Goal: Task Accomplishment & Management: Manage account settings

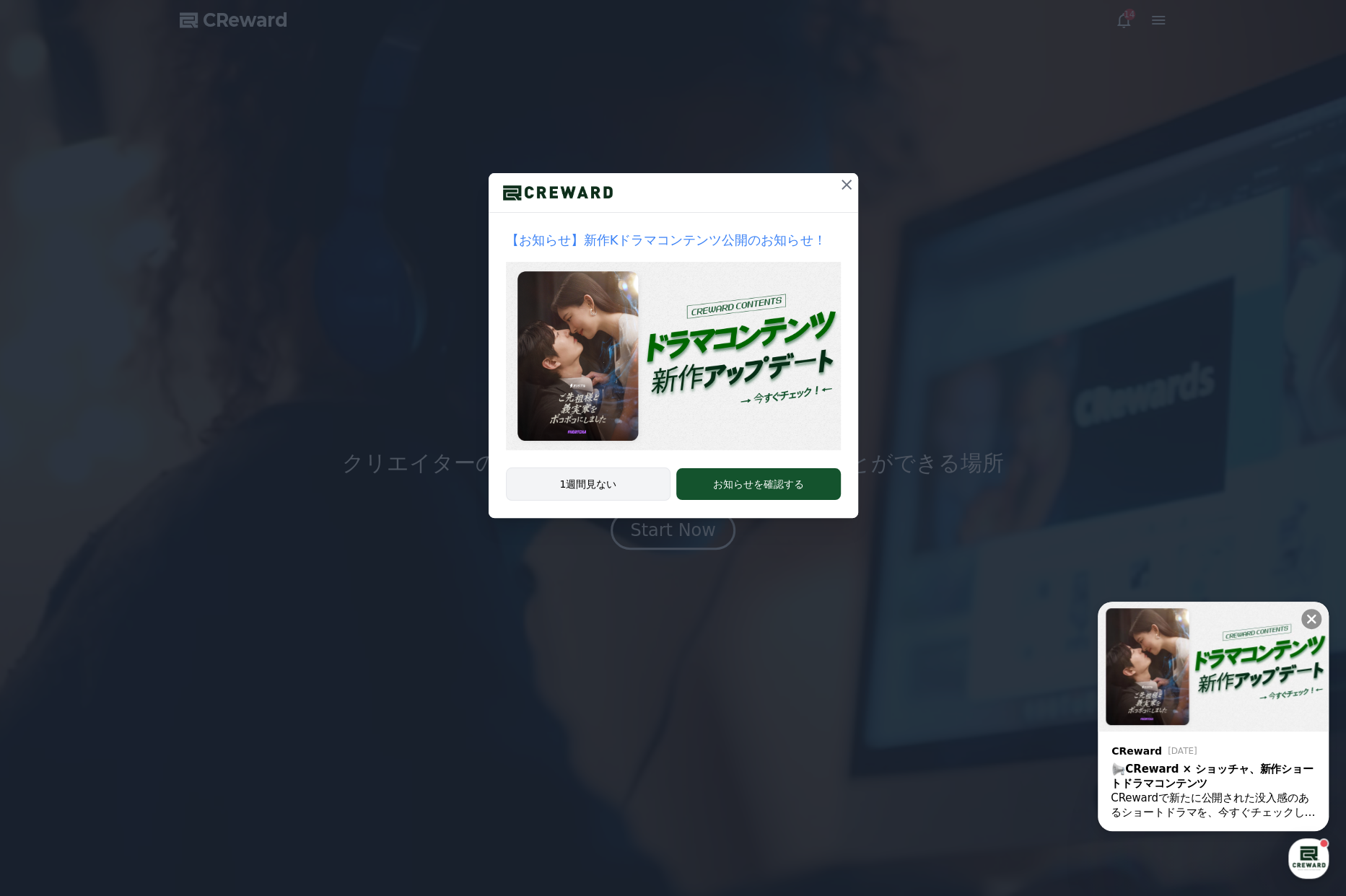
click at [603, 485] on button "1週間見ない" at bounding box center [589, 484] width 165 height 33
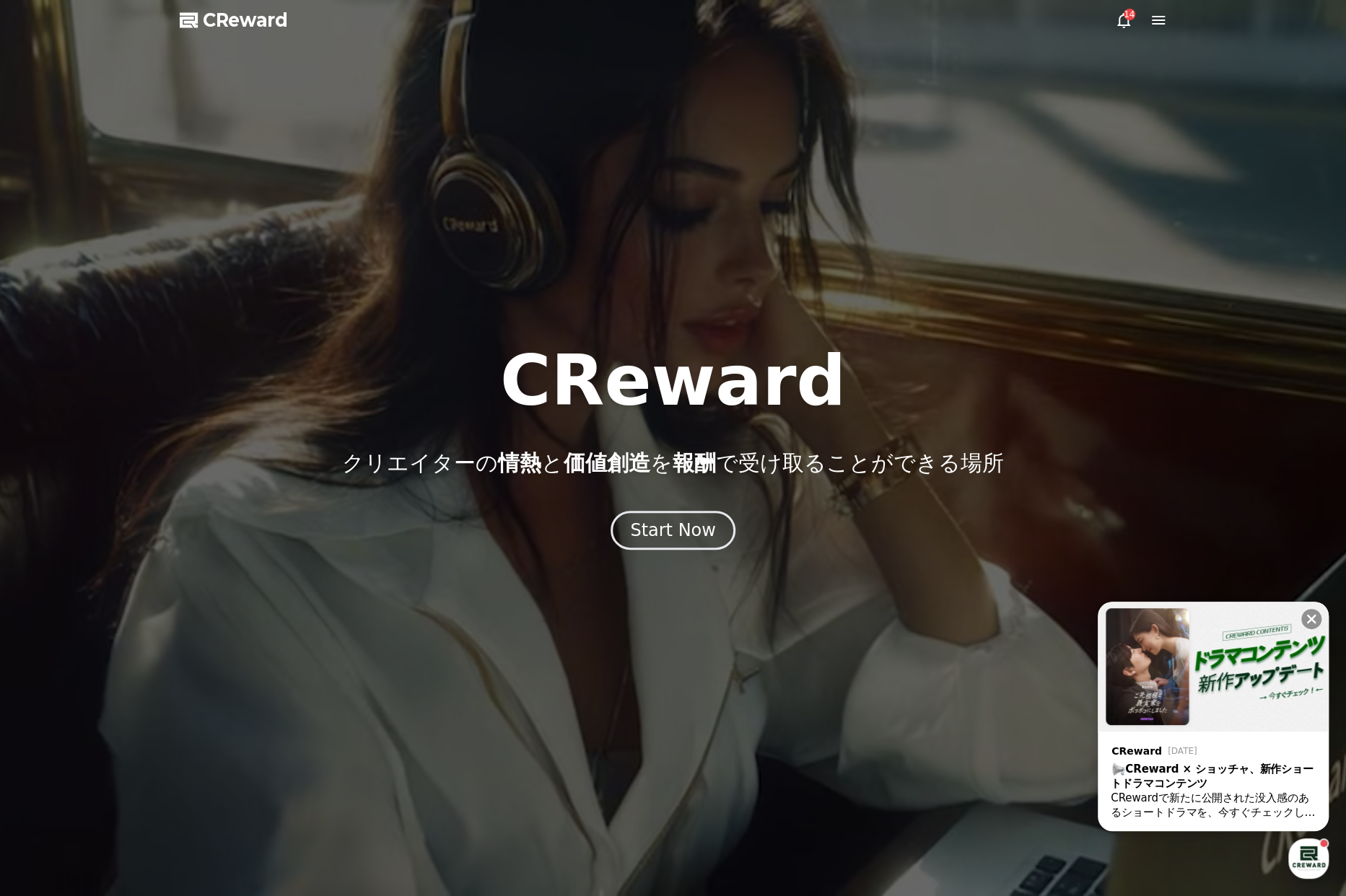
click at [1132, 23] on icon at bounding box center [1123, 20] width 18 height 18
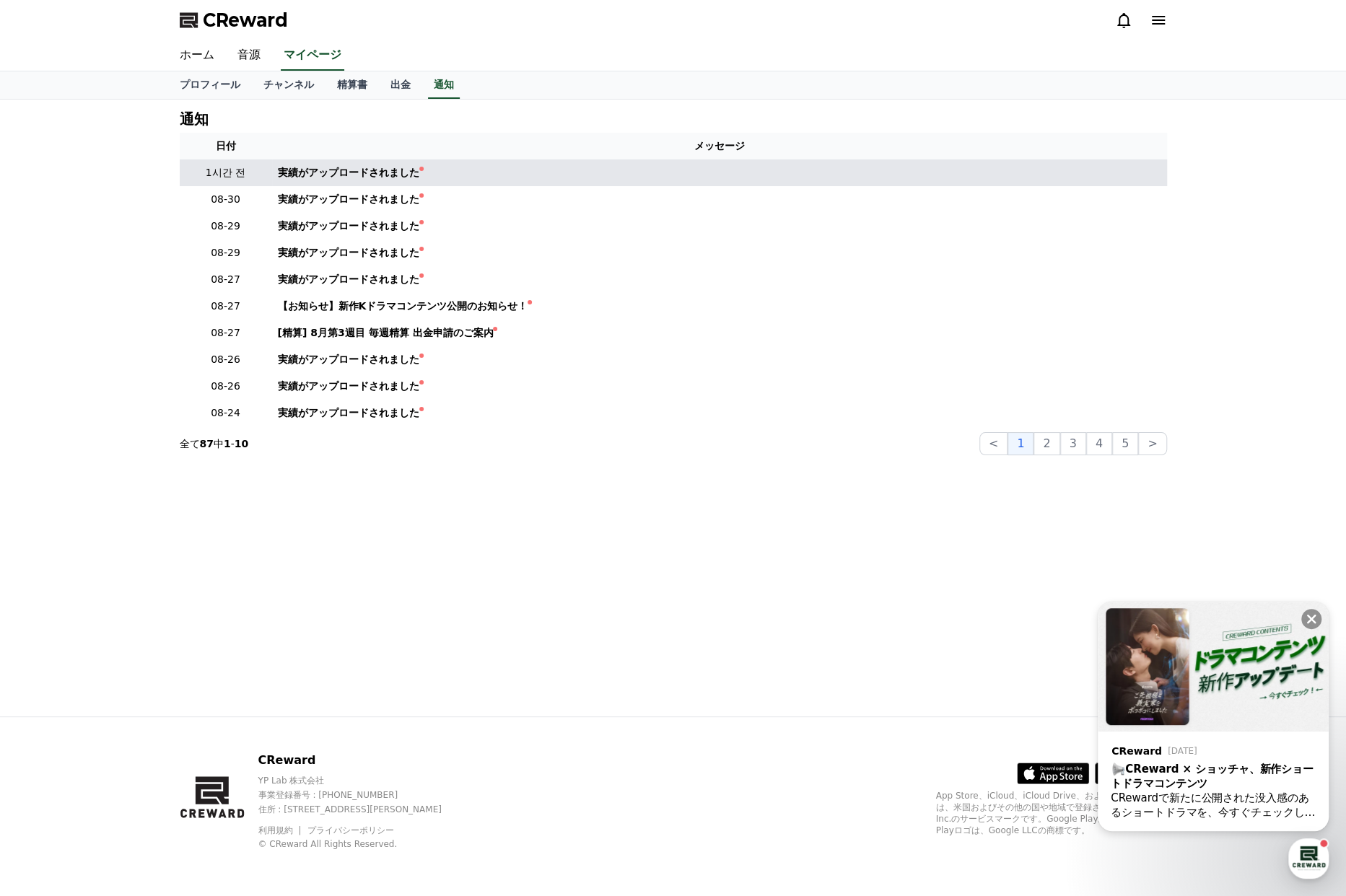
click at [273, 181] on td "実績がアップロードされました" at bounding box center [720, 173] width 895 height 27
click at [332, 167] on div "実績がアップロードされました" at bounding box center [348, 173] width 141 height 15
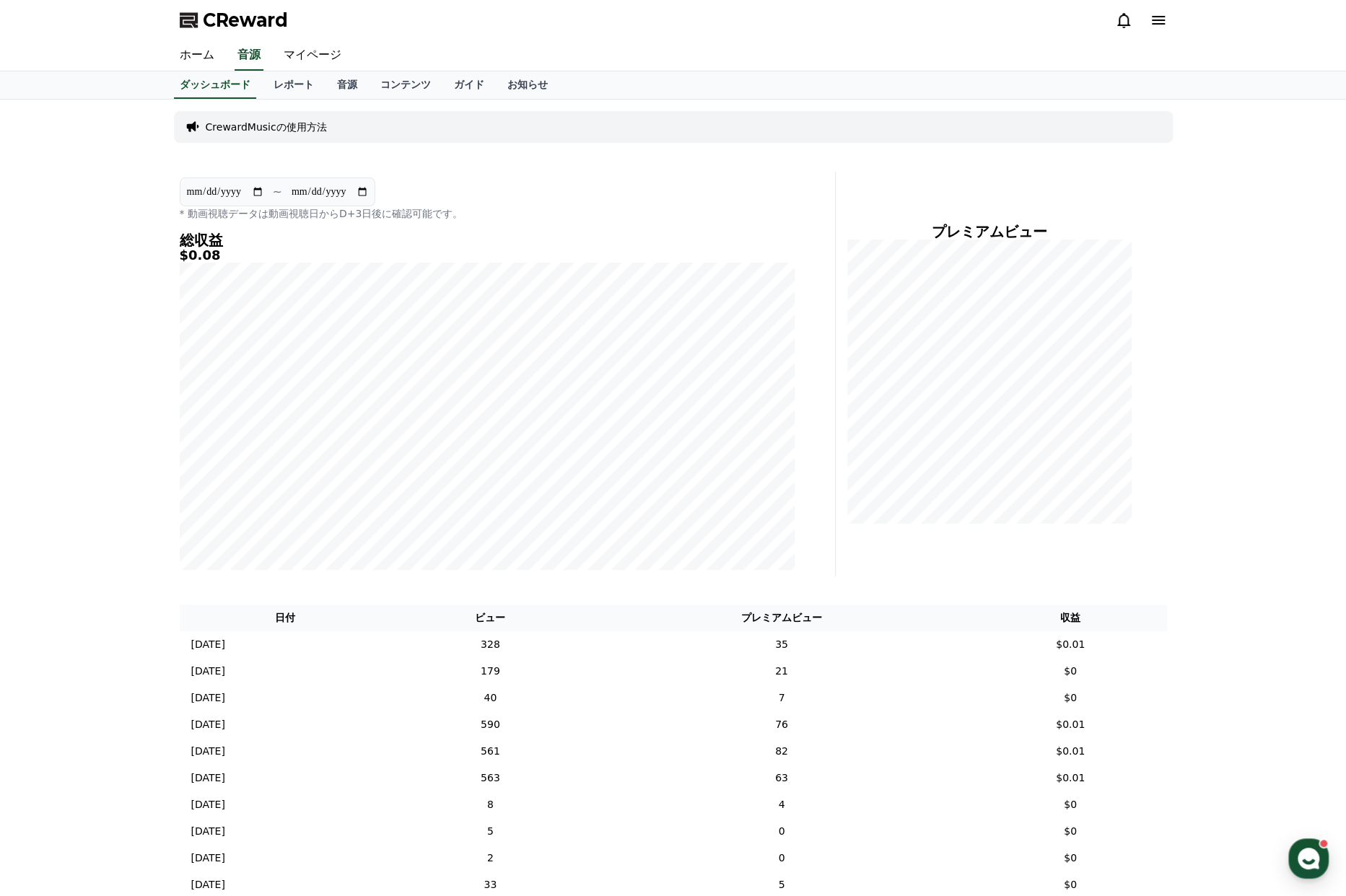
click at [255, 187] on input "**********" at bounding box center [225, 192] width 78 height 16
type input "**********"
click at [303, 54] on link "マイページ" at bounding box center [313, 56] width 81 height 31
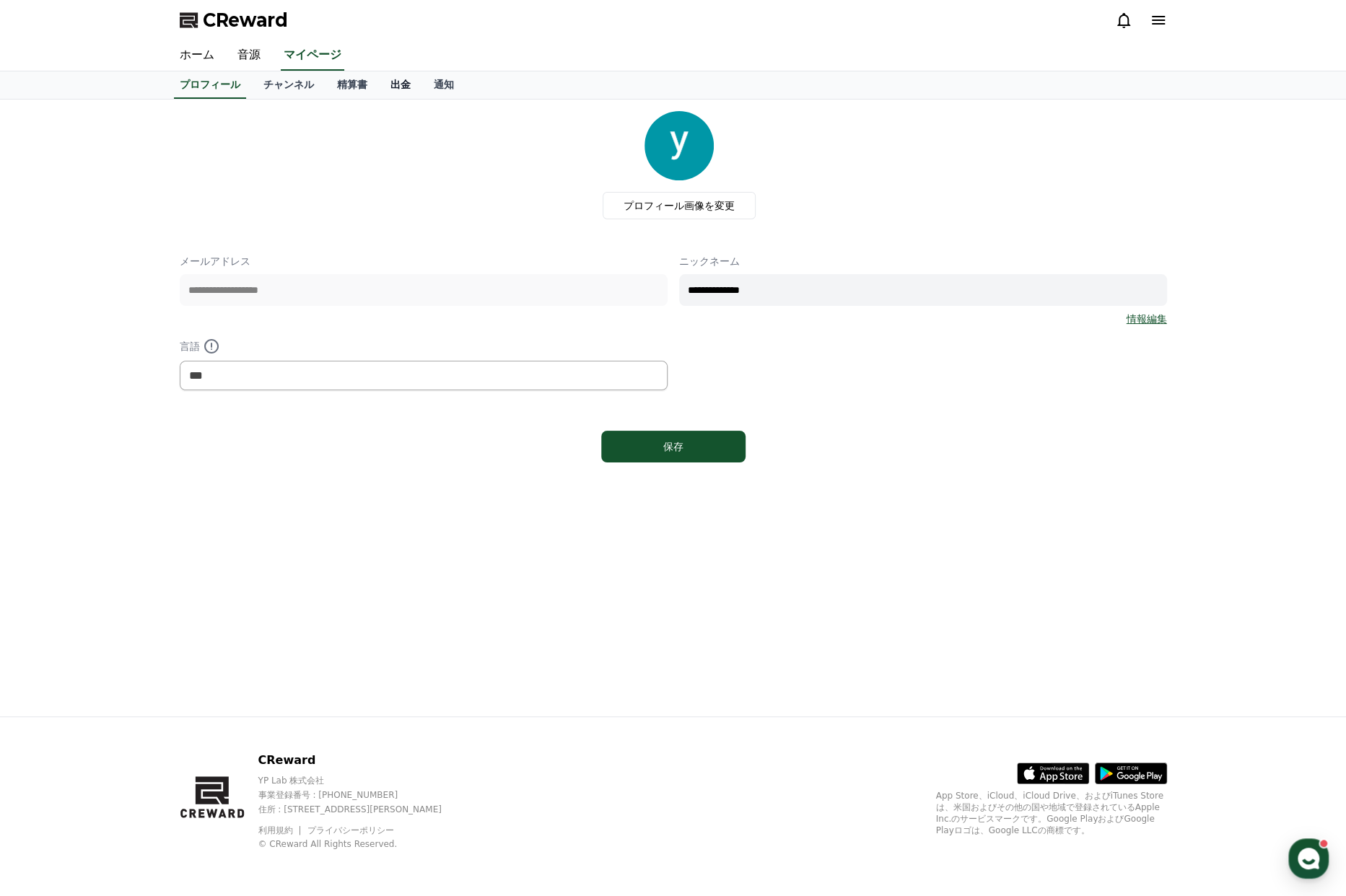
click at [379, 90] on link "出金" at bounding box center [400, 85] width 44 height 28
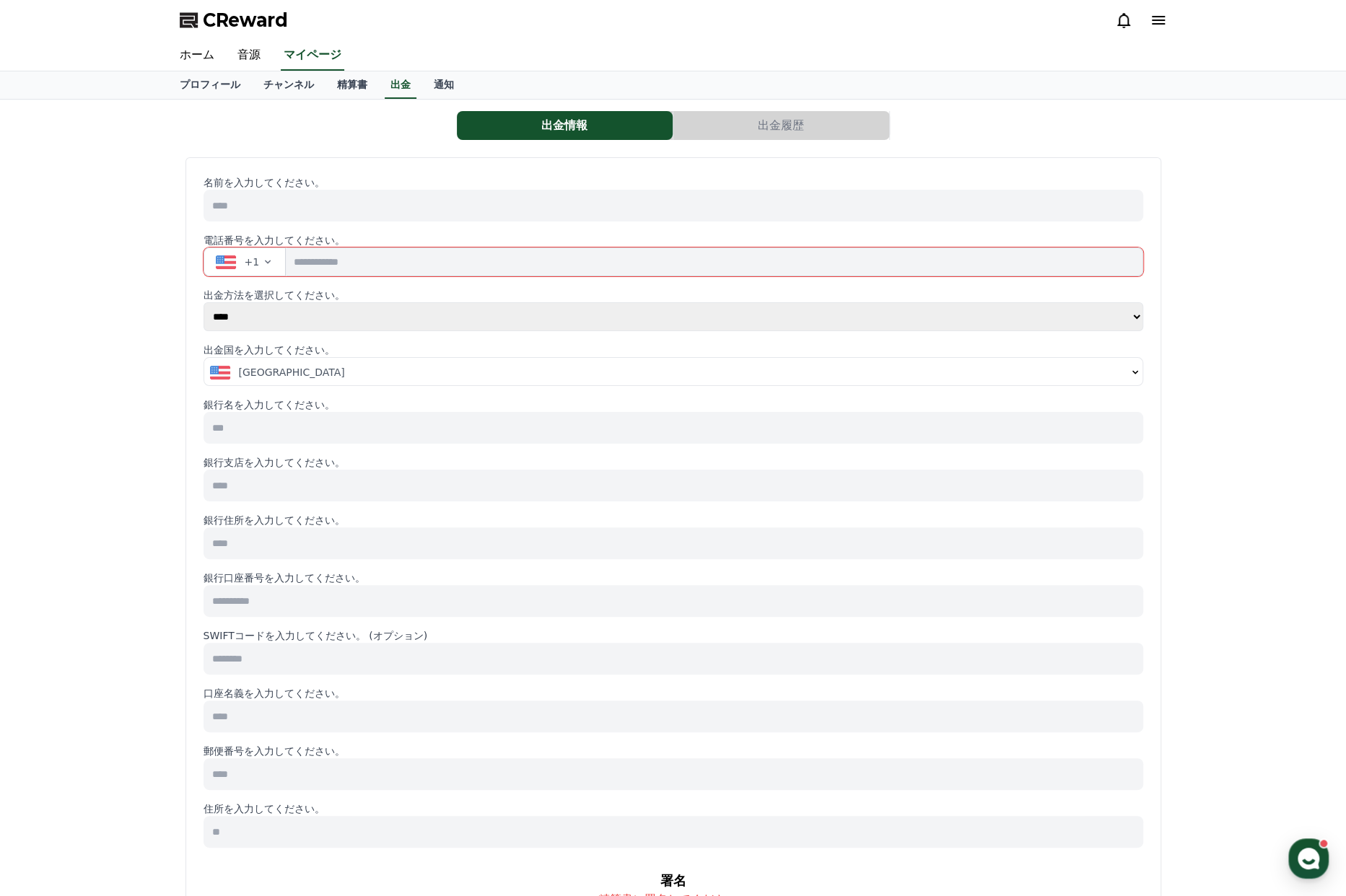
click at [267, 381] on button "[GEOGRAPHIC_DATA]" at bounding box center [673, 372] width 938 height 29
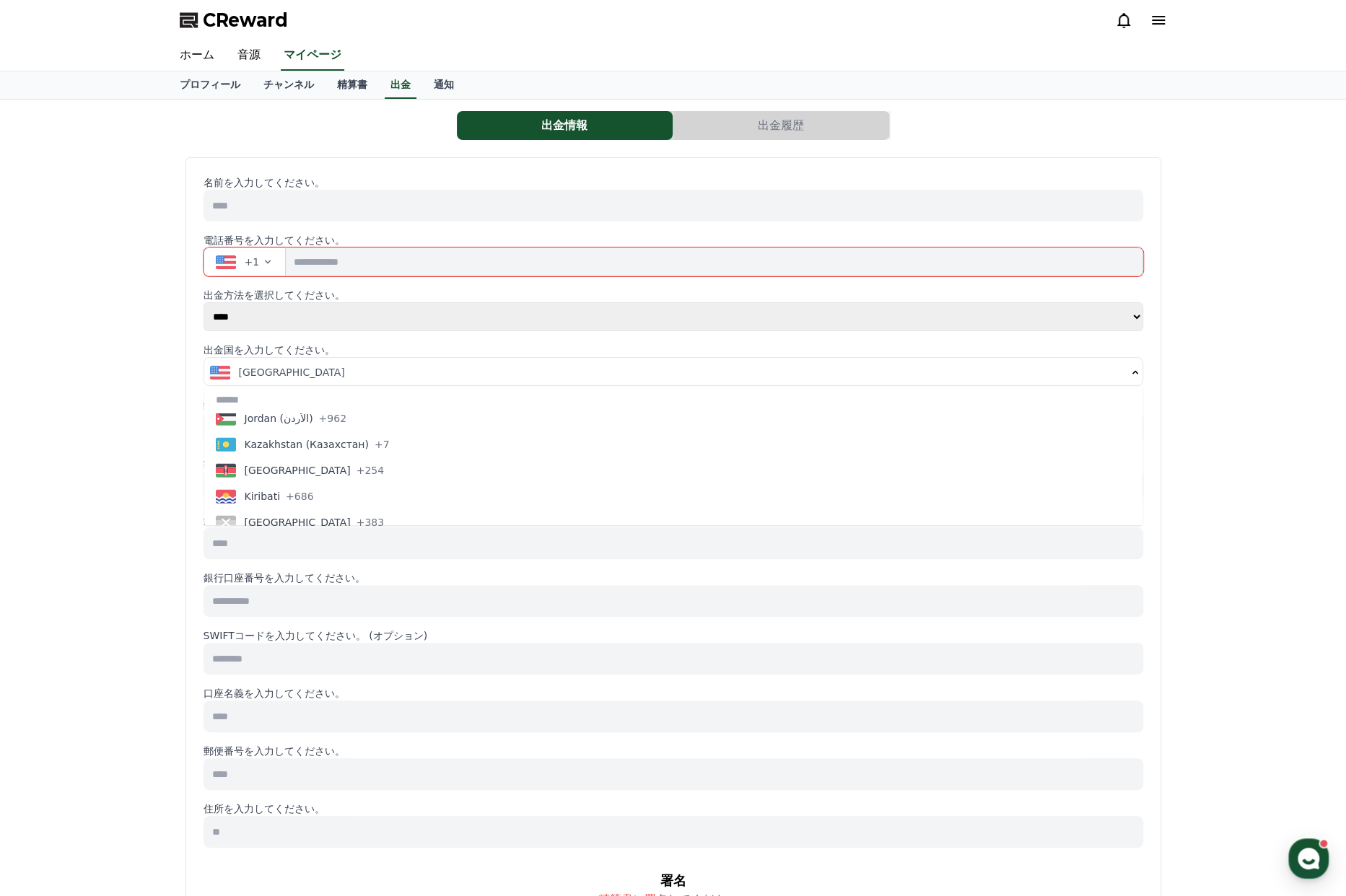
scroll to position [2814, 0]
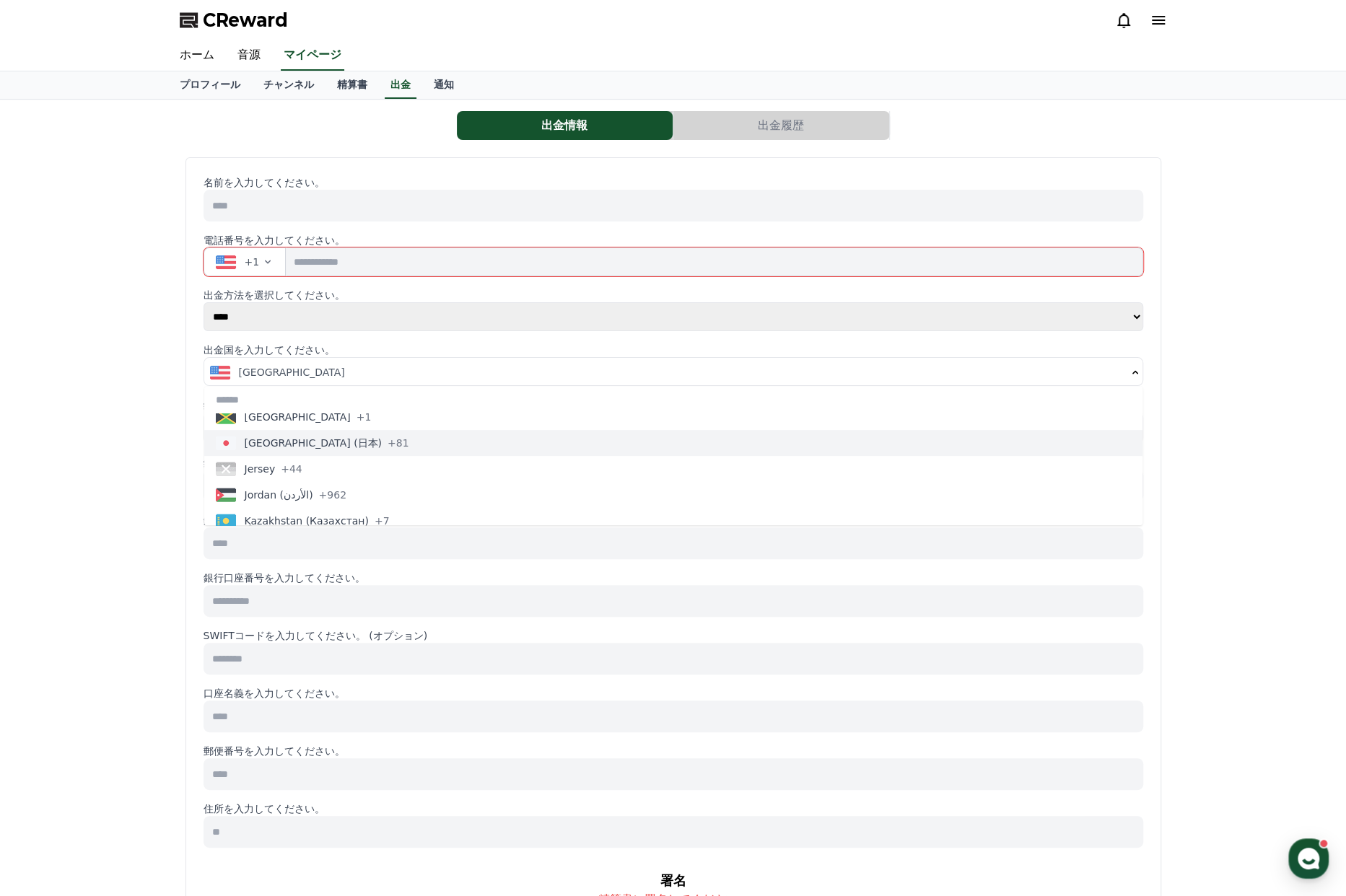
click at [278, 450] on button "[GEOGRAPHIC_DATA] (日本) +81" at bounding box center [673, 443] width 938 height 26
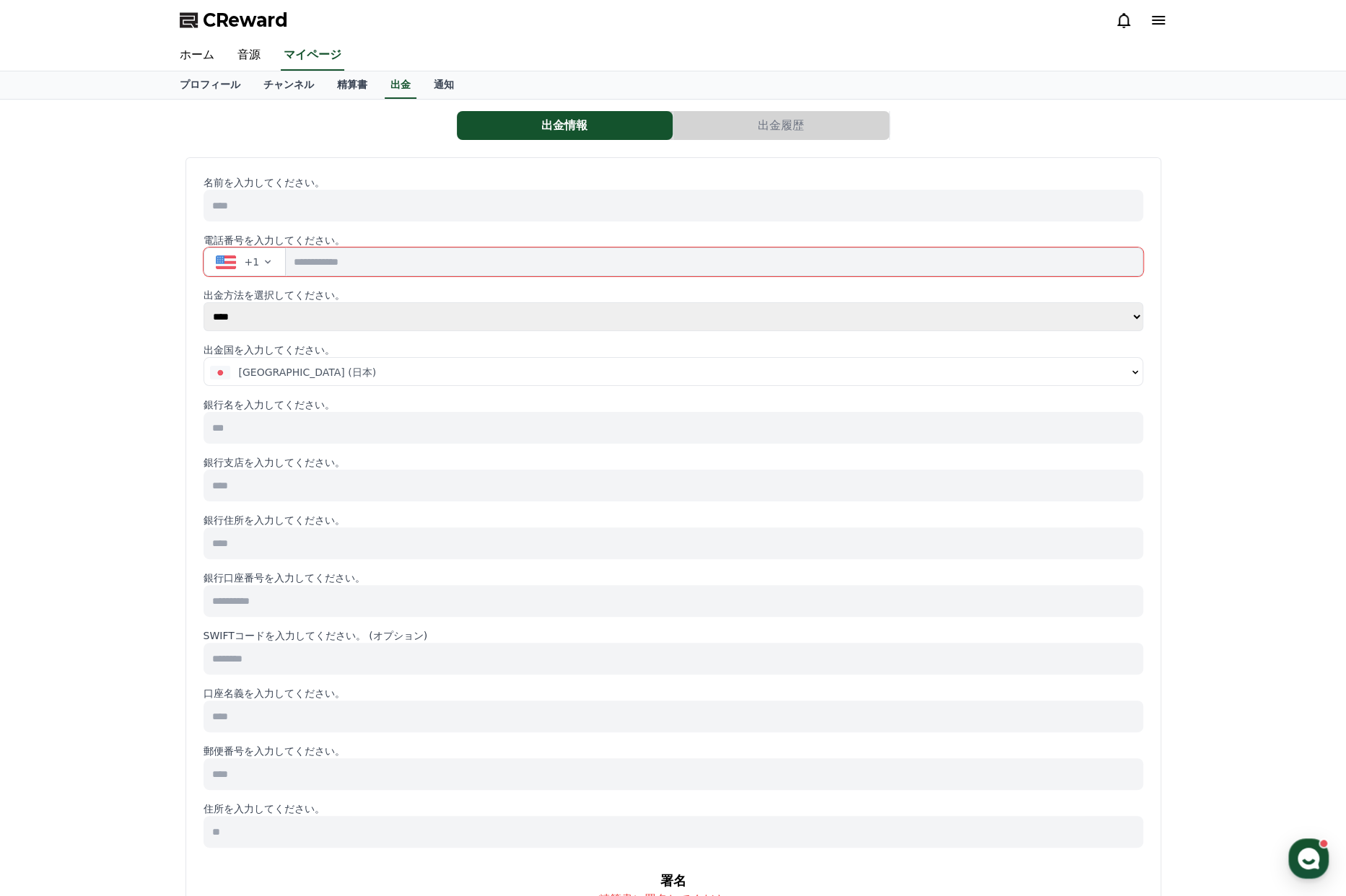
click at [273, 258] on button "+1" at bounding box center [245, 262] width 83 height 29
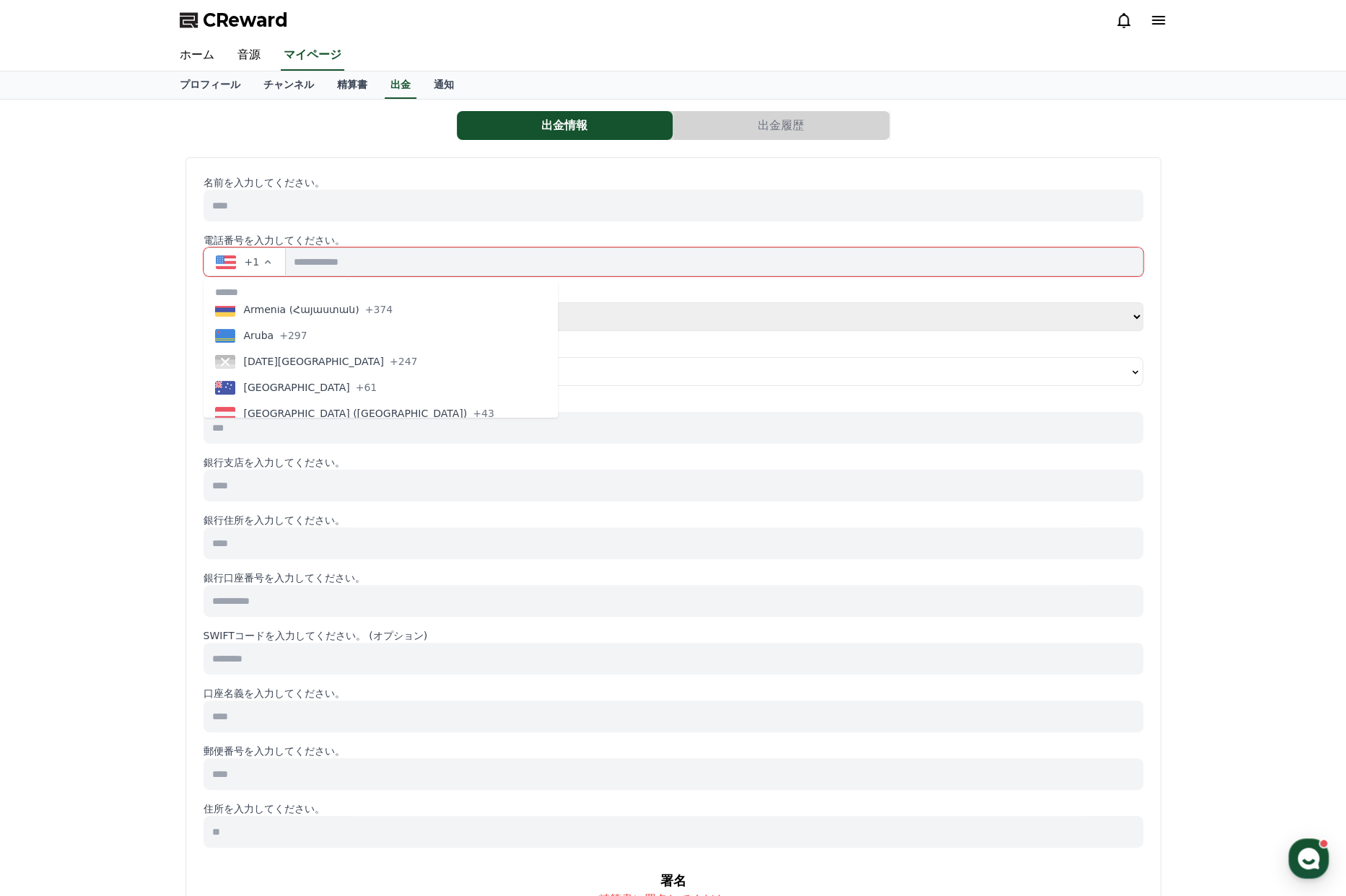
scroll to position [288, 0]
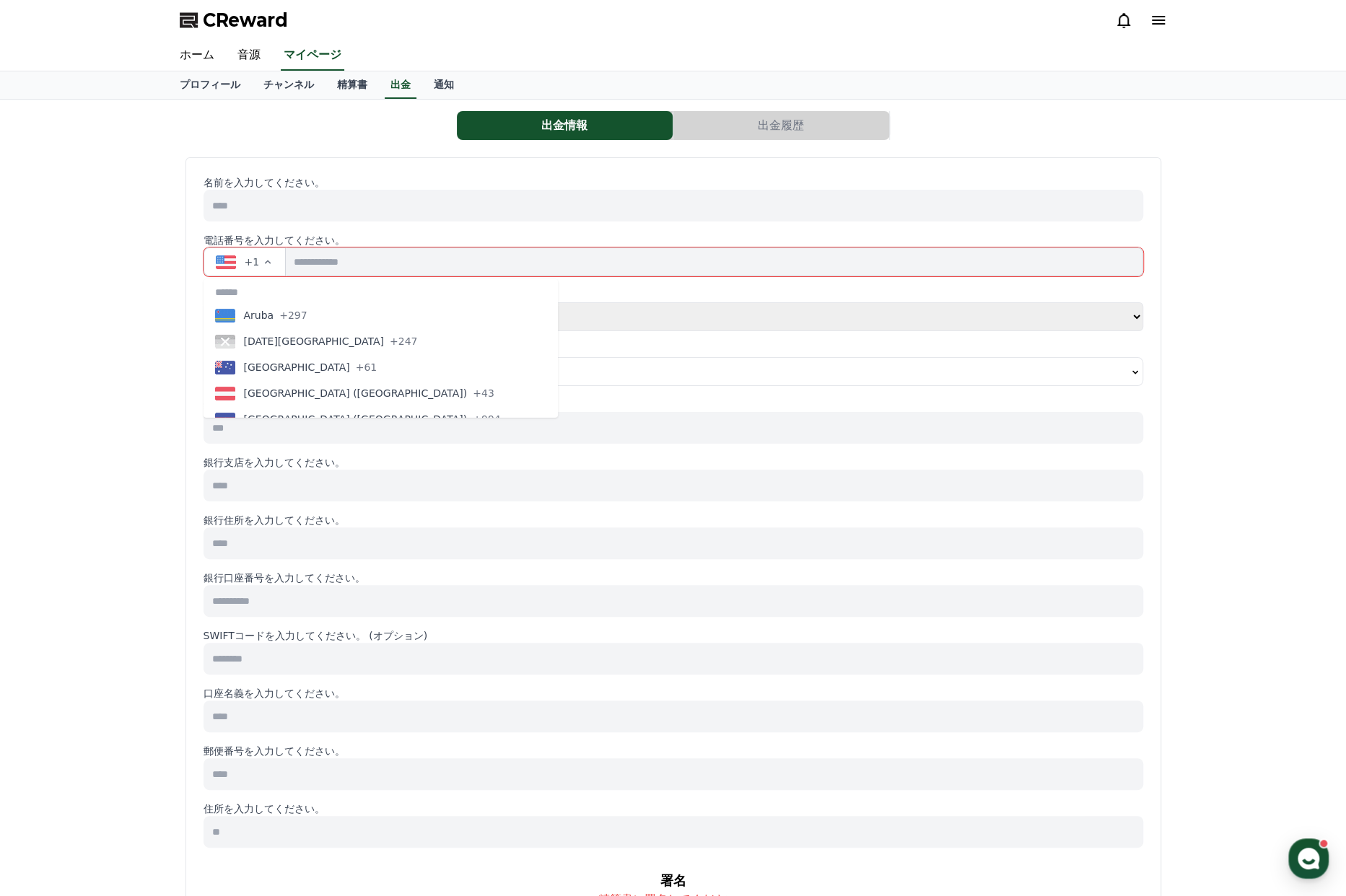
click at [94, 322] on div "出金情報 出金履歴 名前を入力してください。 電話番号を入力してください。 +1 [GEOGRAPHIC_DATA] (‫افغانستان‬‎) +93 […" at bounding box center [673, 648] width 1346 height 1096
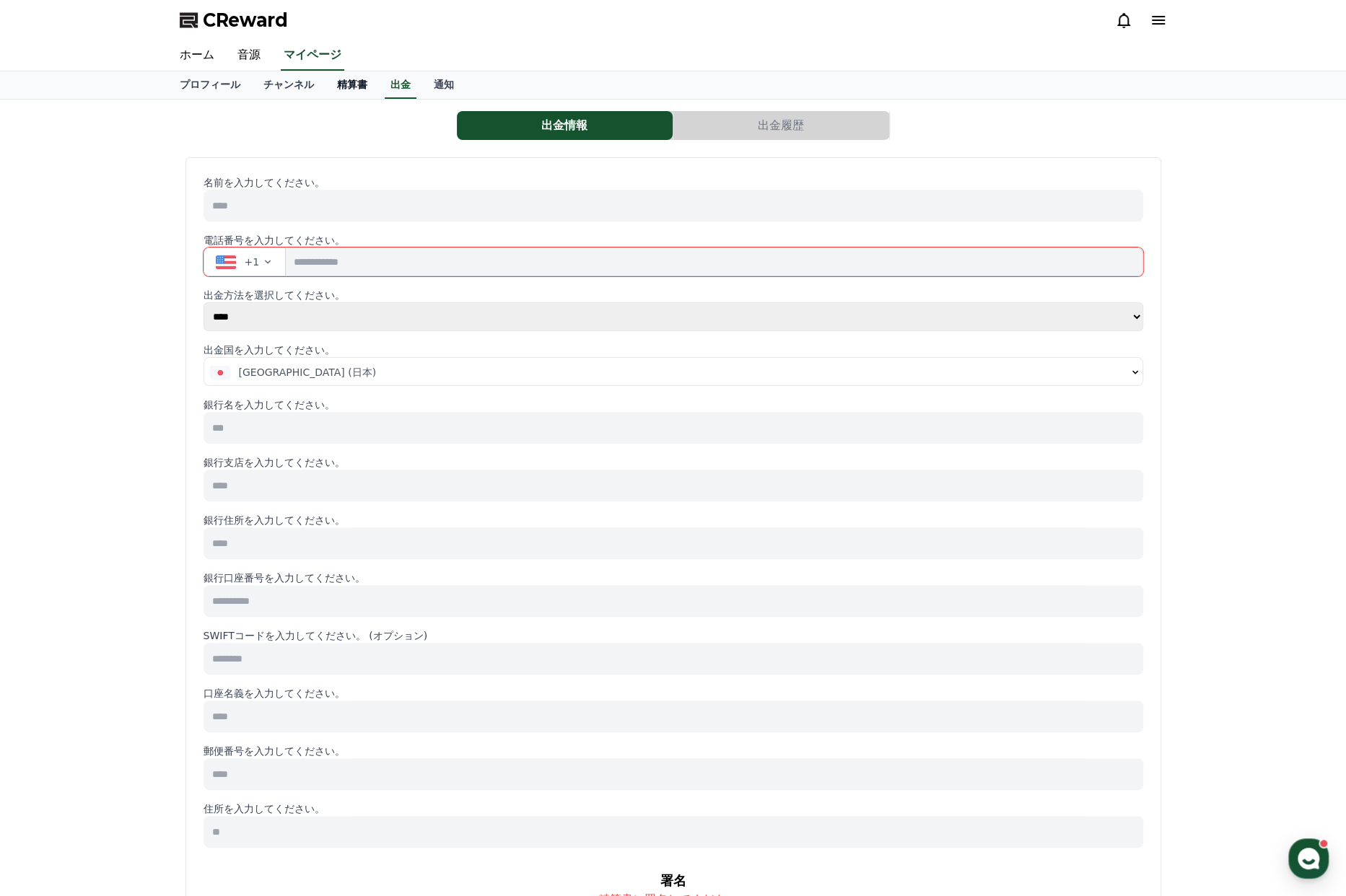
click at [326, 80] on link "精算書" at bounding box center [353, 85] width 54 height 28
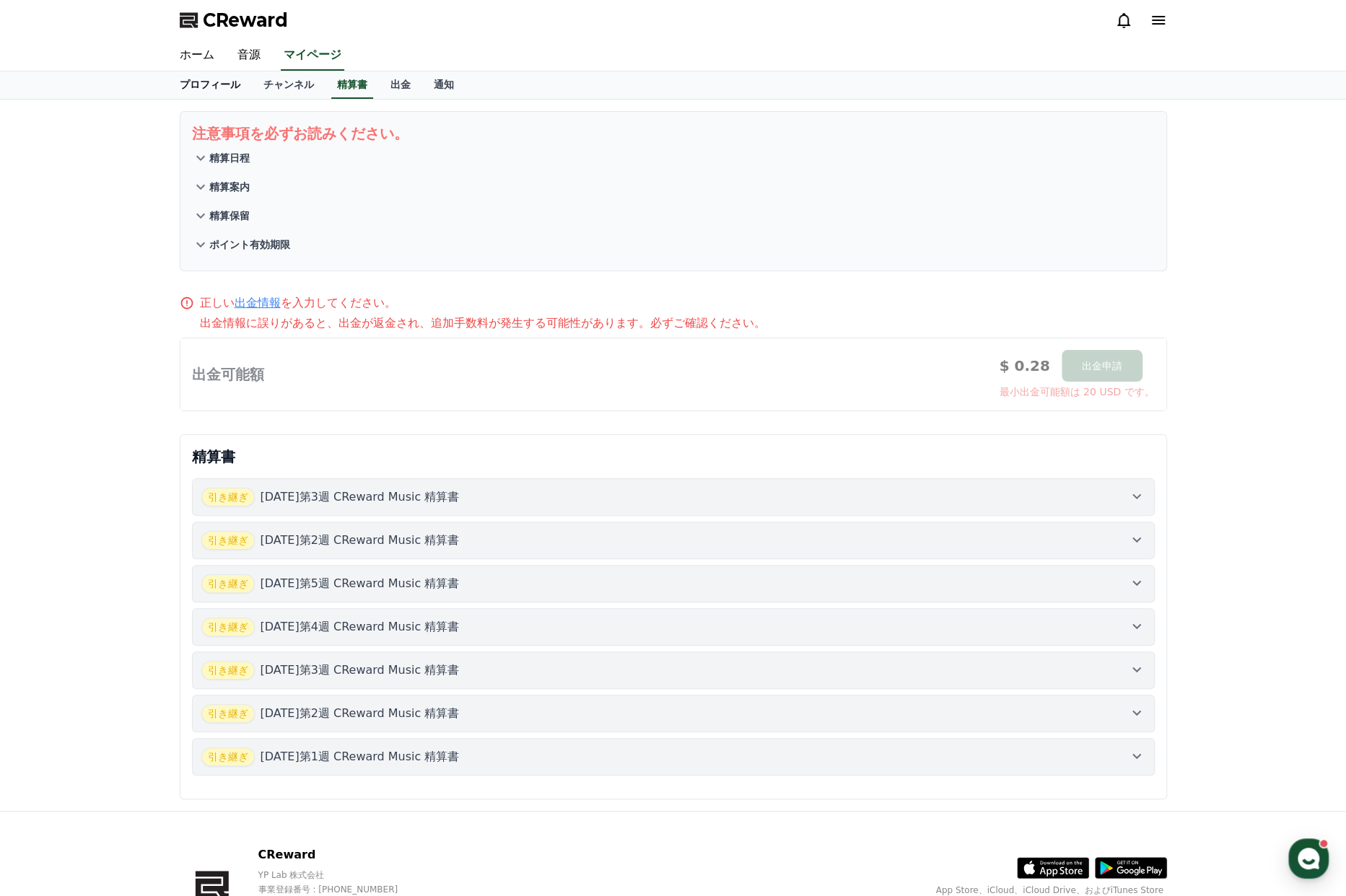
click at [208, 86] on link "プロフィール" at bounding box center [210, 85] width 83 height 28
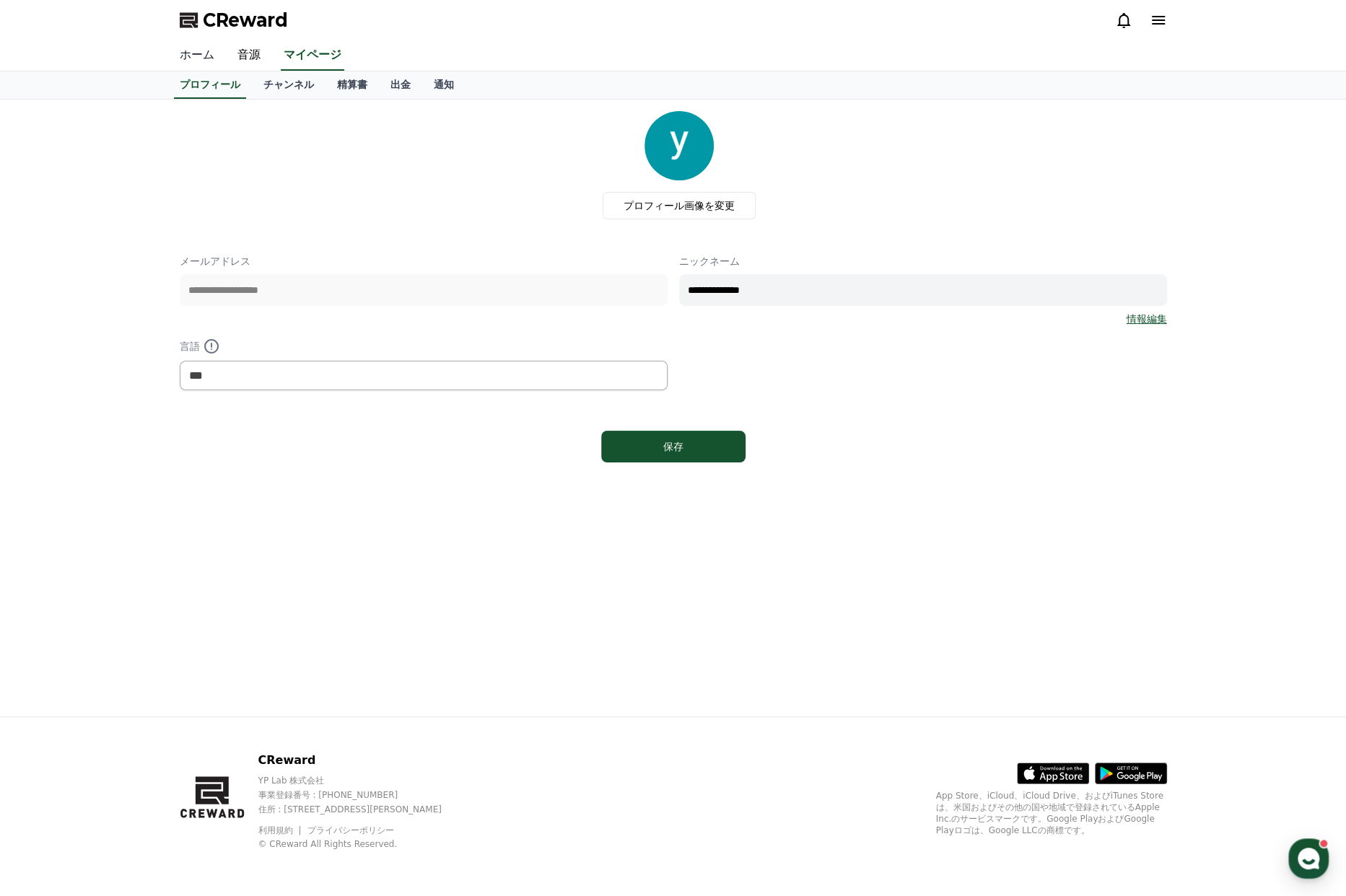
click at [197, 66] on link "ホーム" at bounding box center [197, 56] width 57 height 31
